Goal: Task Accomplishment & Management: Manage account settings

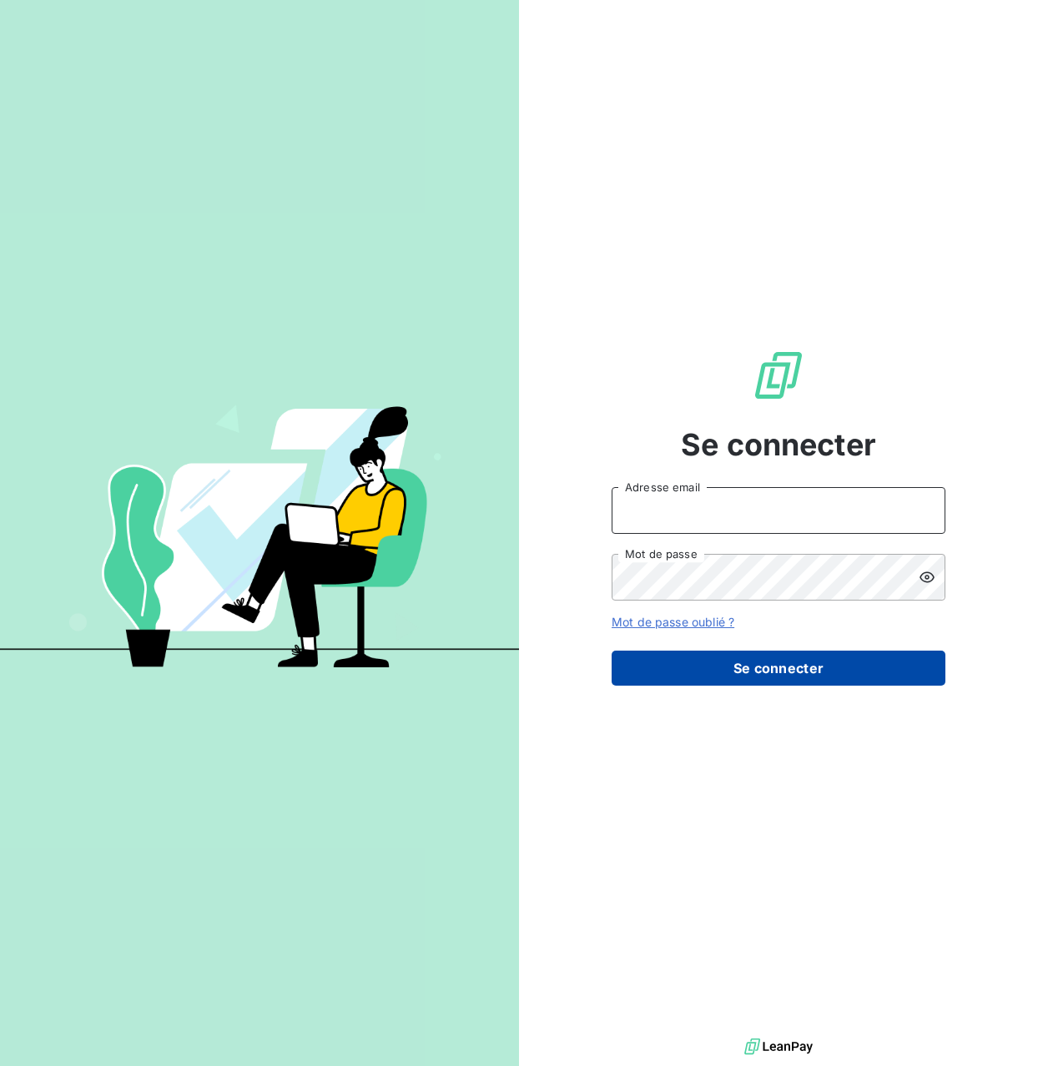
type input "[EMAIL_ADDRESS][DOMAIN_NAME]"
click at [727, 662] on button "Se connecter" at bounding box center [779, 668] width 334 height 35
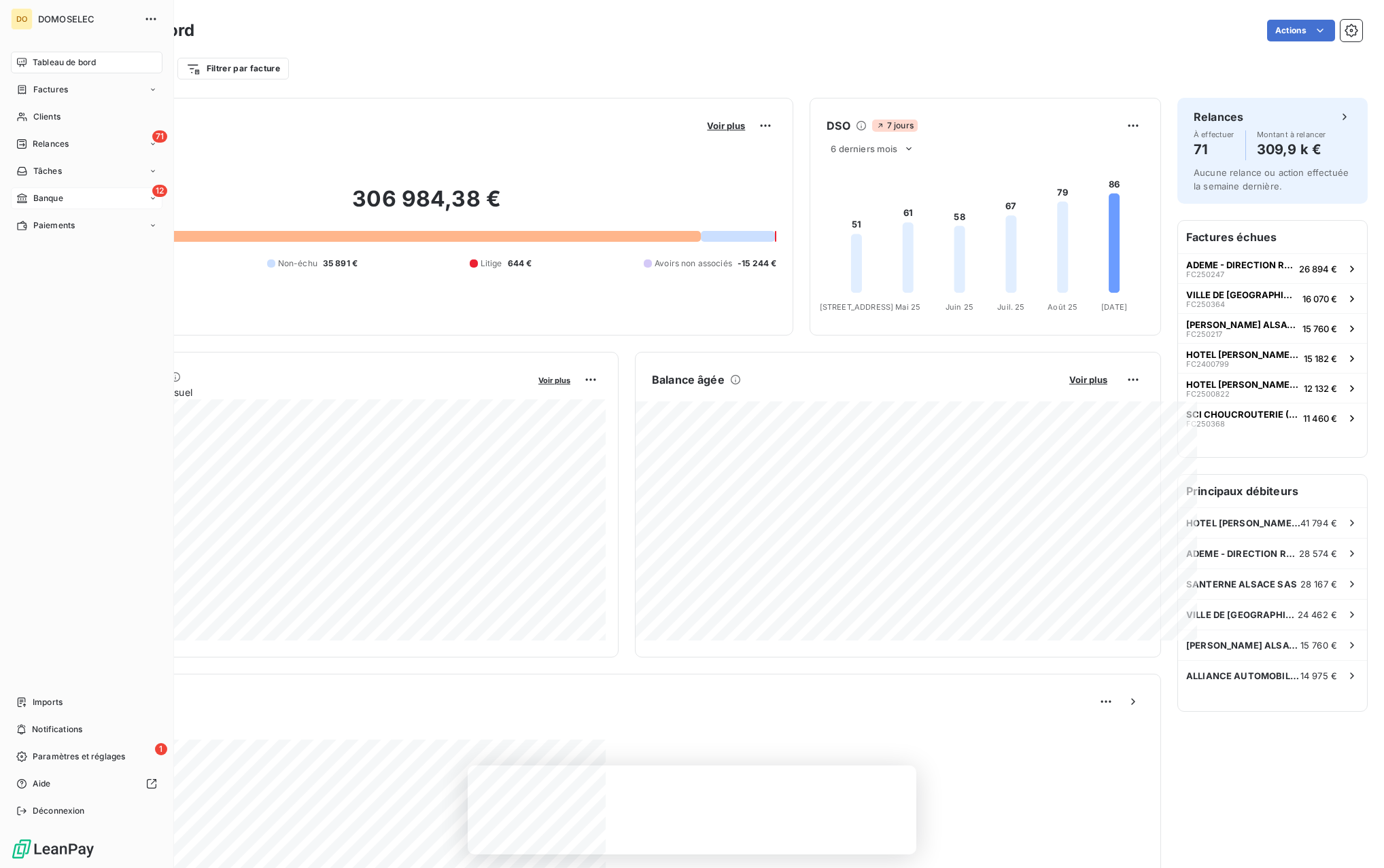
click at [149, 195] on icon at bounding box center [153, 199] width 8 height 8
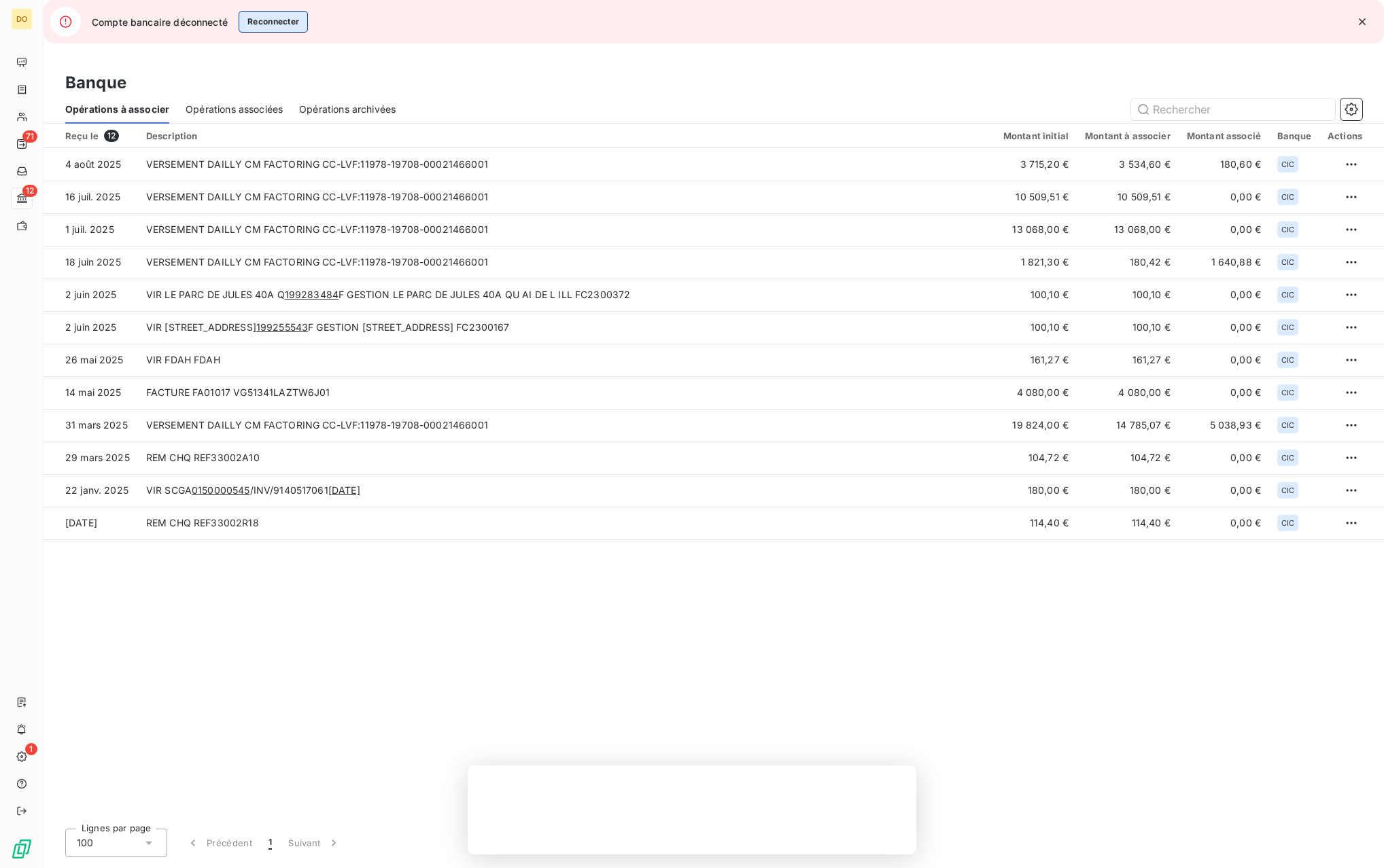
click at [274, 24] on button "Reconnecter" at bounding box center [274, 21] width 70 height 22
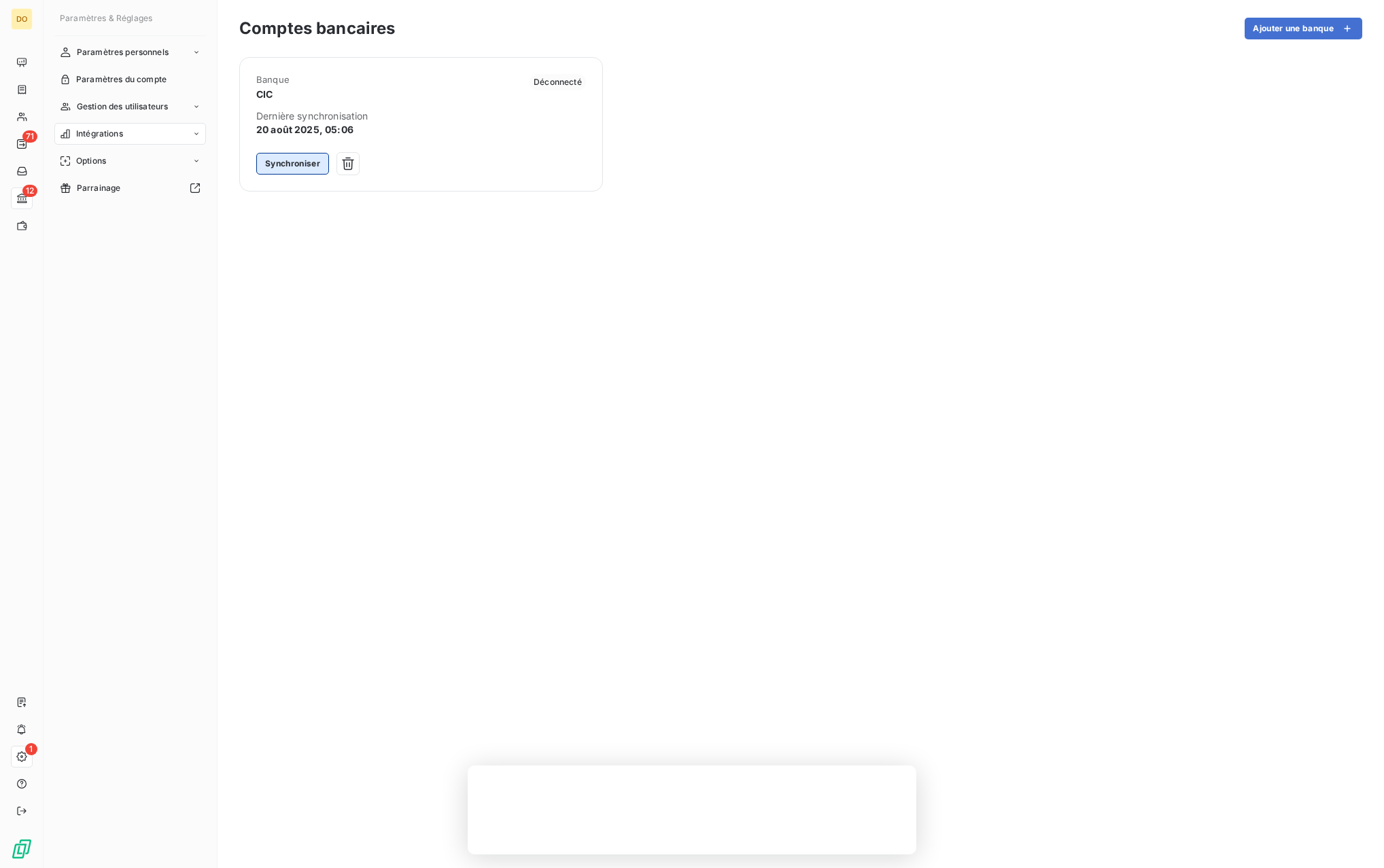
click at [303, 165] on button "Synchroniser" at bounding box center [292, 164] width 72 height 22
